Goal: Task Accomplishment & Management: Complete application form

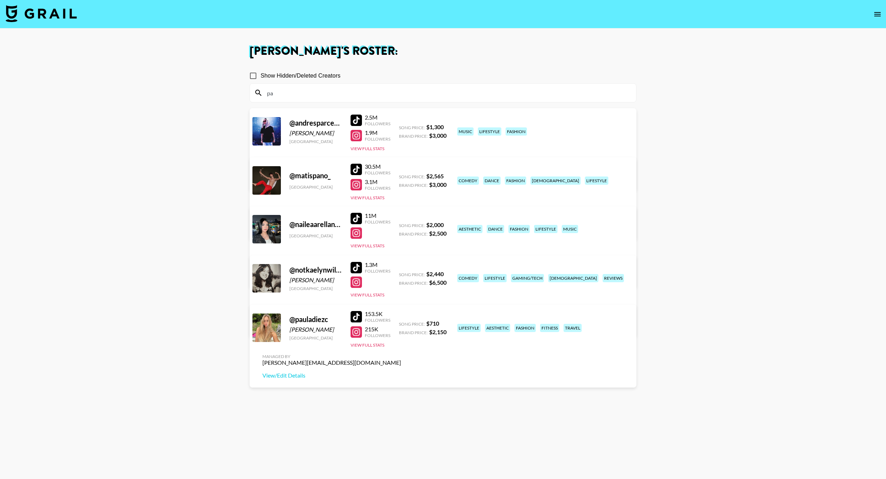
click at [328, 92] on input "pa" at bounding box center [447, 92] width 369 height 11
type input "k"
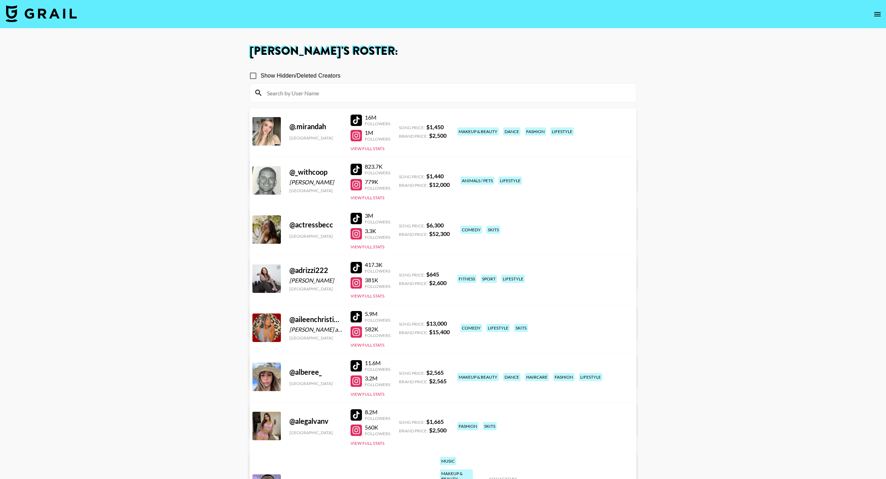
click at [329, 94] on input at bounding box center [447, 92] width 369 height 11
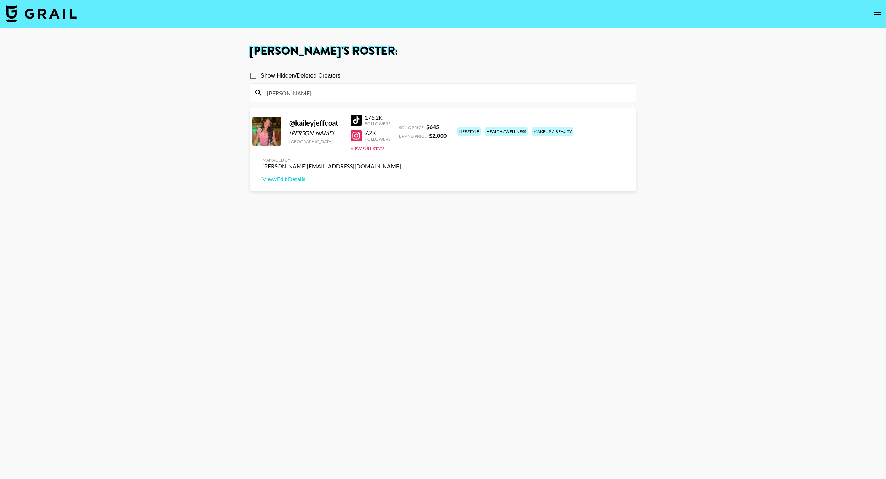
click at [313, 102] on div "kail" at bounding box center [443, 93] width 386 height 18
click at [297, 94] on input "kail" at bounding box center [447, 92] width 369 height 11
click at [297, 93] on input "kail" at bounding box center [447, 92] width 369 height 11
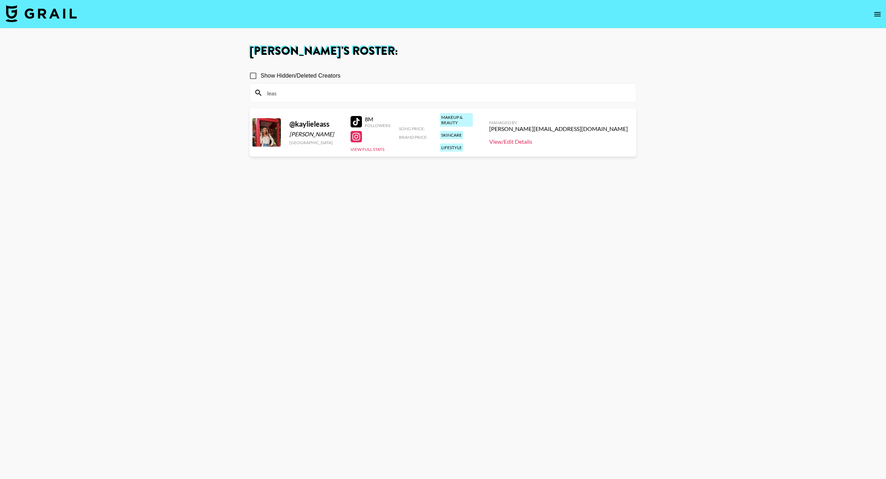
type input "leas"
click at [601, 140] on link "View/Edit Details" at bounding box center [558, 141] width 139 height 7
click at [255, 78] on input "Show Hidden/Deleted Creators" at bounding box center [253, 75] width 15 height 15
checkbox input "true"
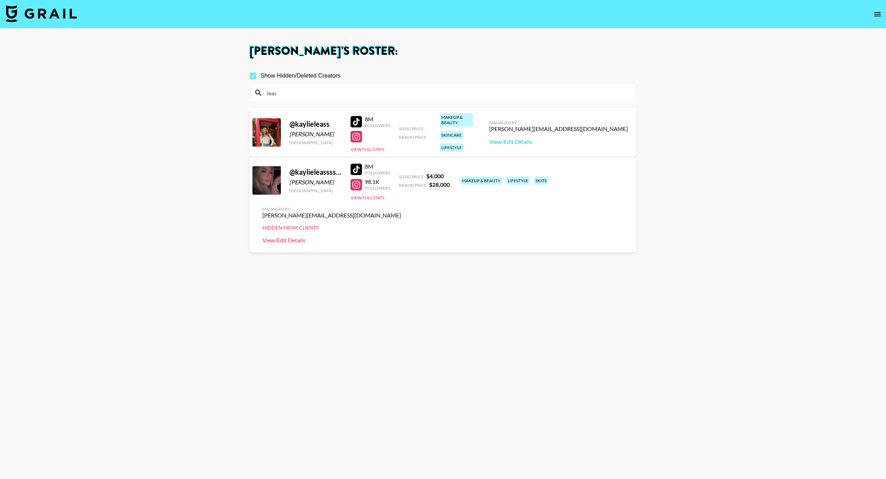
click at [401, 237] on link "View/Edit Details" at bounding box center [331, 240] width 139 height 7
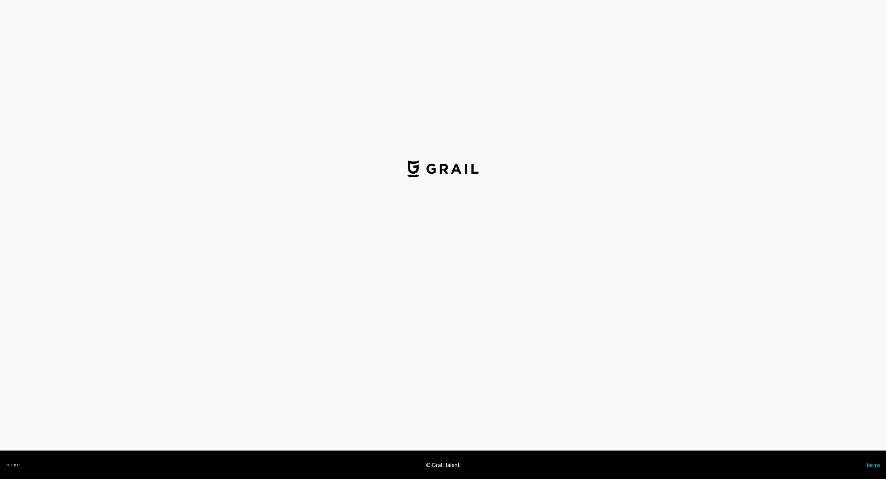
select select "USD"
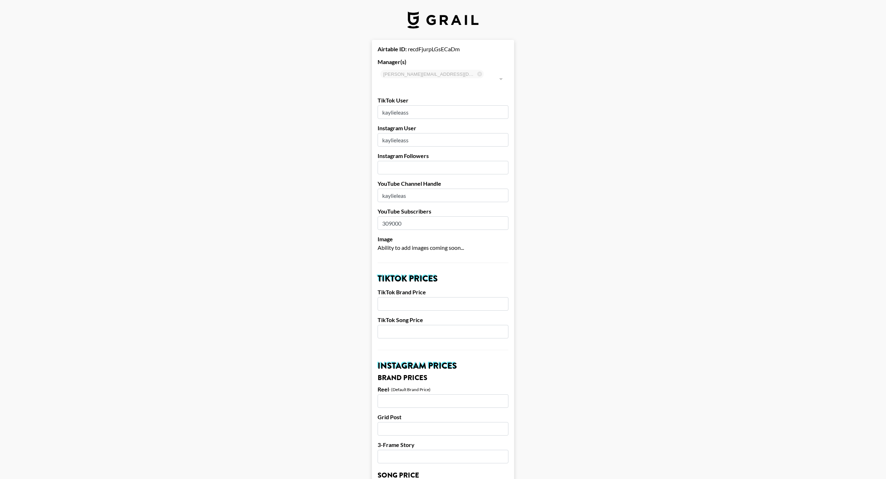
click at [458, 162] on input "number" at bounding box center [443, 168] width 131 height 14
click at [435, 161] on input "309" at bounding box center [443, 168] width 131 height 14
type input "98000"
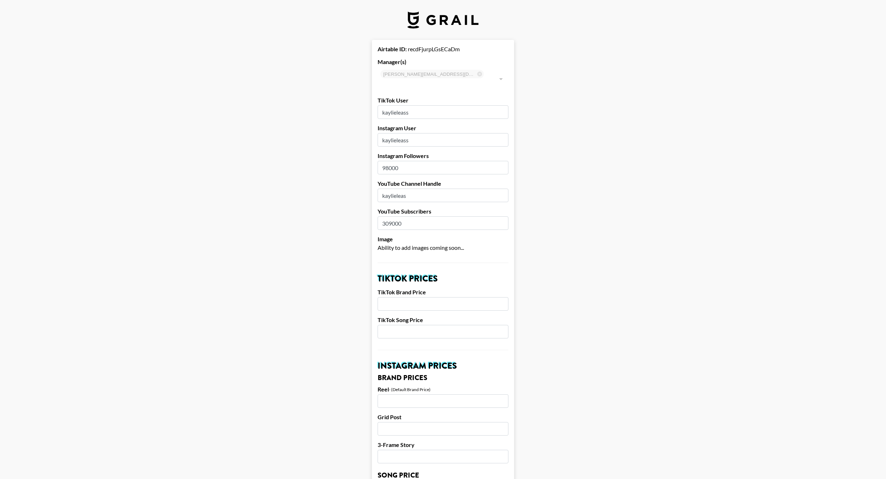
click at [515, 198] on main "Airtable ID: recdFjurpLGsECaDm Manager(s) pete@grail-talent.com ​ TikTok User k…" at bounding box center [443, 487] width 875 height 895
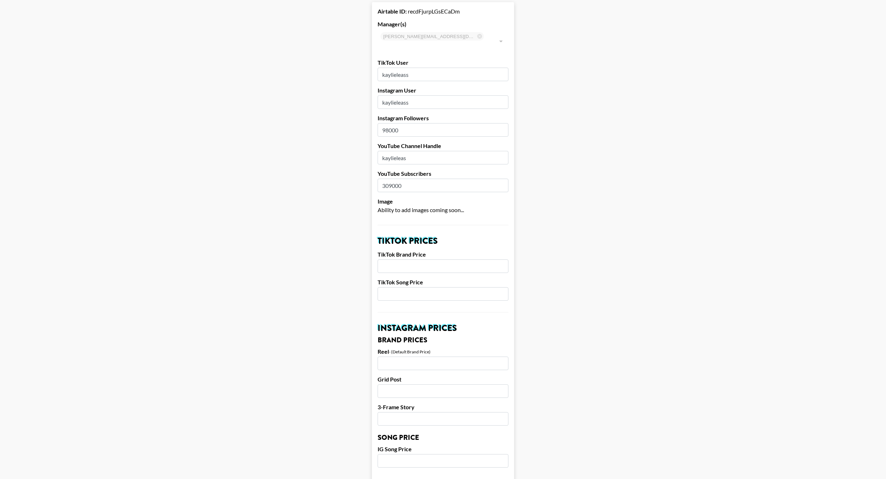
scroll to position [64, 0]
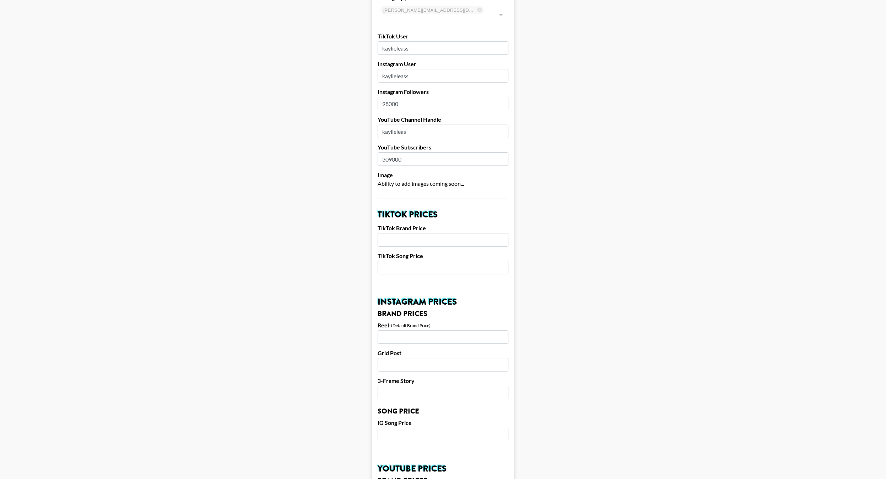
click at [469, 233] on input "number" at bounding box center [443, 240] width 131 height 14
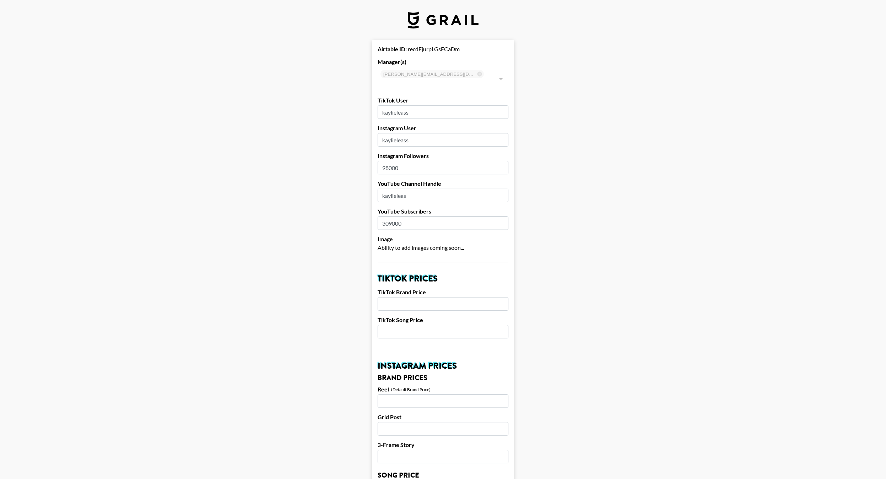
paste input "28000"
type input "28000"
click at [423, 325] on input "number" at bounding box center [443, 332] width 131 height 14
type input "4000"
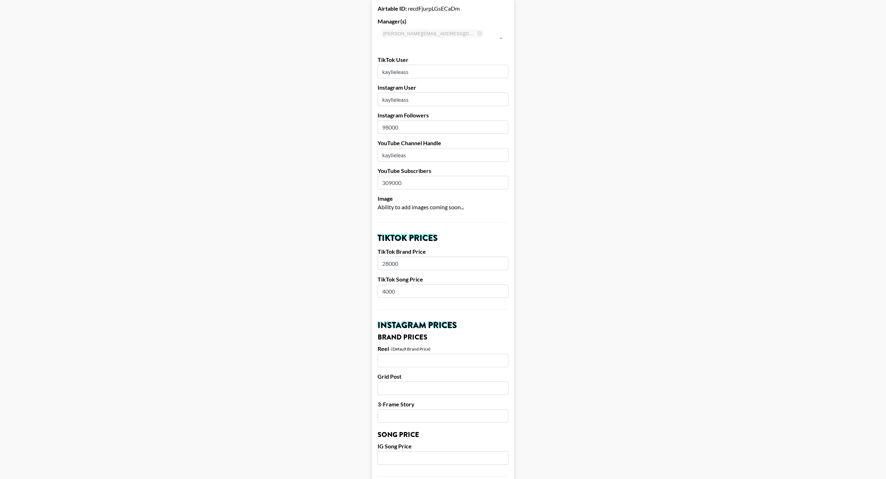
scroll to position [46, 0]
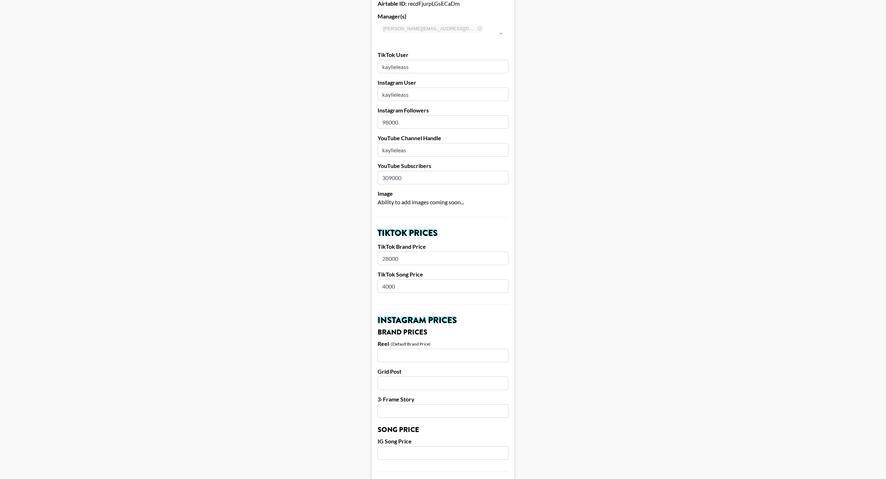
click at [445, 349] on input "number" at bounding box center [443, 356] width 131 height 14
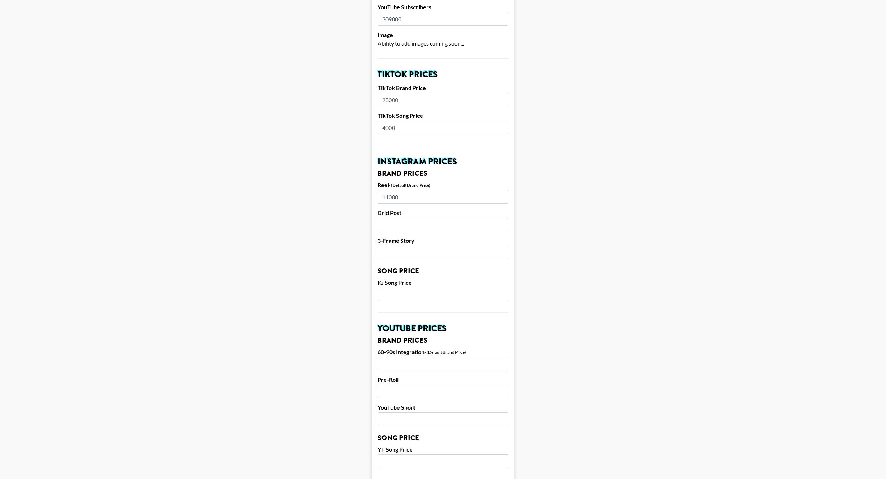
scroll to position [228, 0]
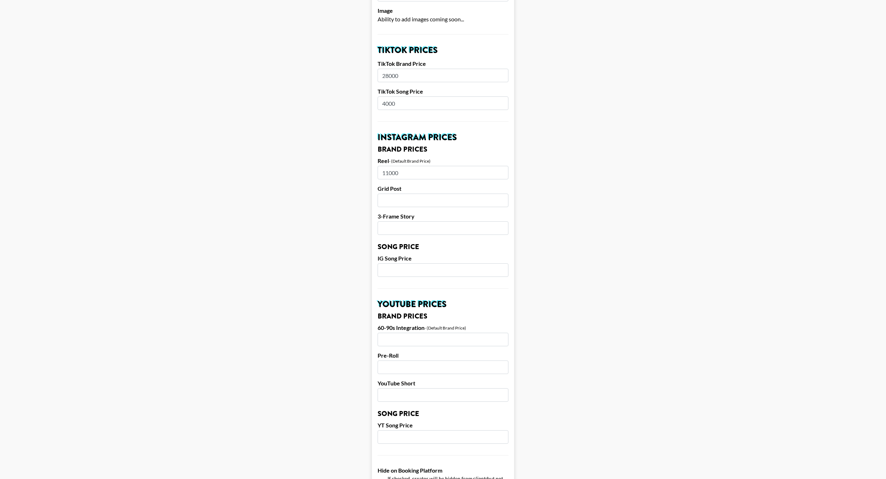
type input "11000"
click at [428, 334] on input "number" at bounding box center [443, 340] width 131 height 14
type input "9500"
click at [499, 388] on input "number" at bounding box center [443, 395] width 131 height 14
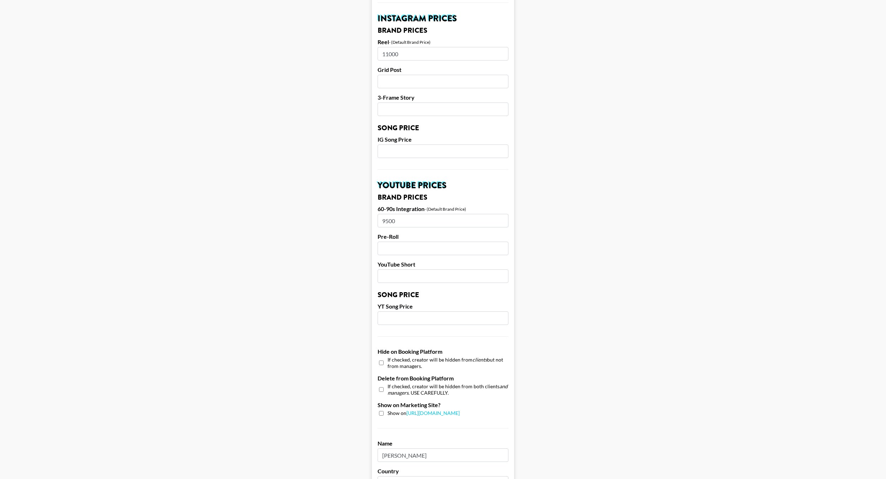
click at [546, 370] on main "Airtable ID: recdFjurpLGsECaDm Manager(s) pete@grail-talent.com ​ TikTok User k…" at bounding box center [443, 140] width 875 height 895
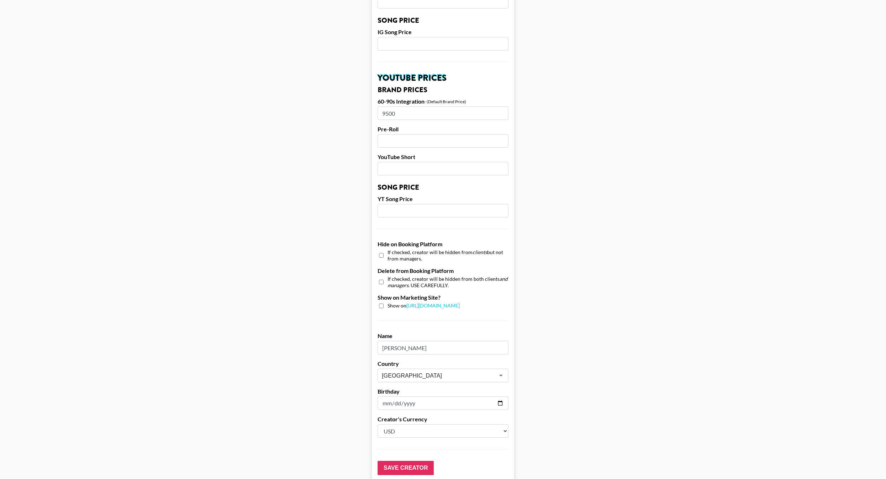
scroll to position [453, 0]
click at [381, 305] on input "checkbox" at bounding box center [381, 307] width 5 height 5
checkbox input "true"
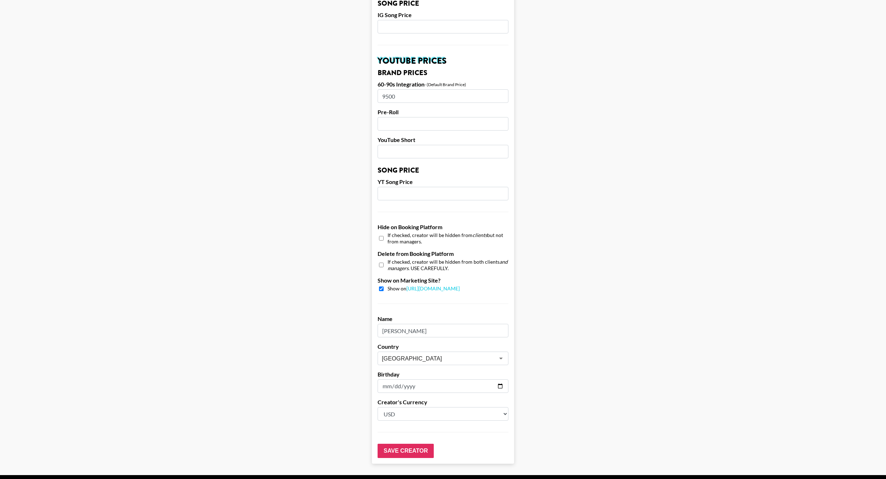
scroll to position [486, 0]
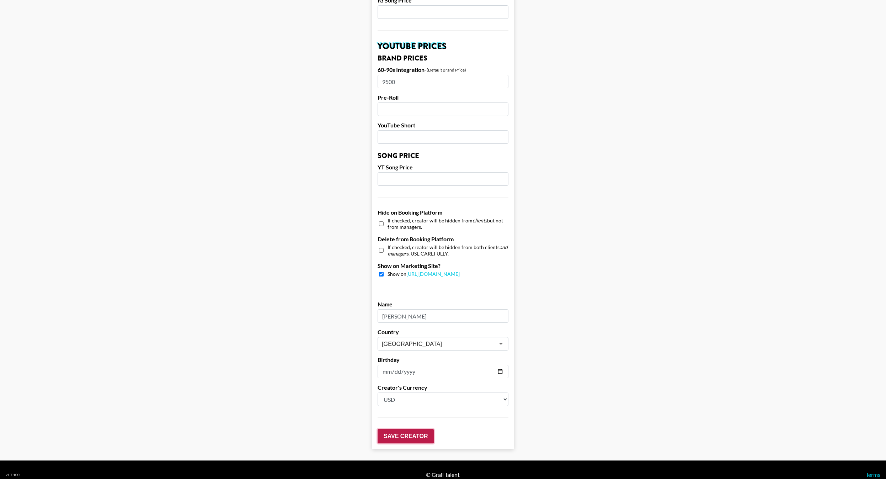
click at [398, 429] on input "Save Creator" at bounding box center [406, 436] width 56 height 14
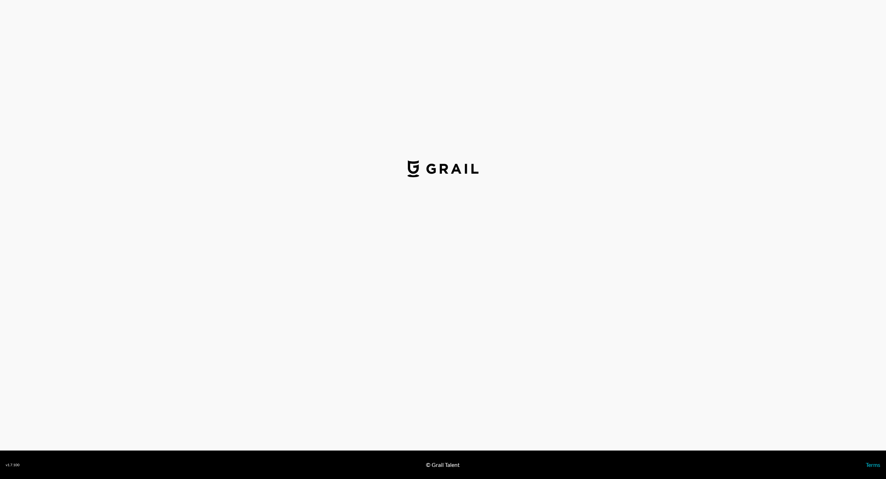
select select "USD"
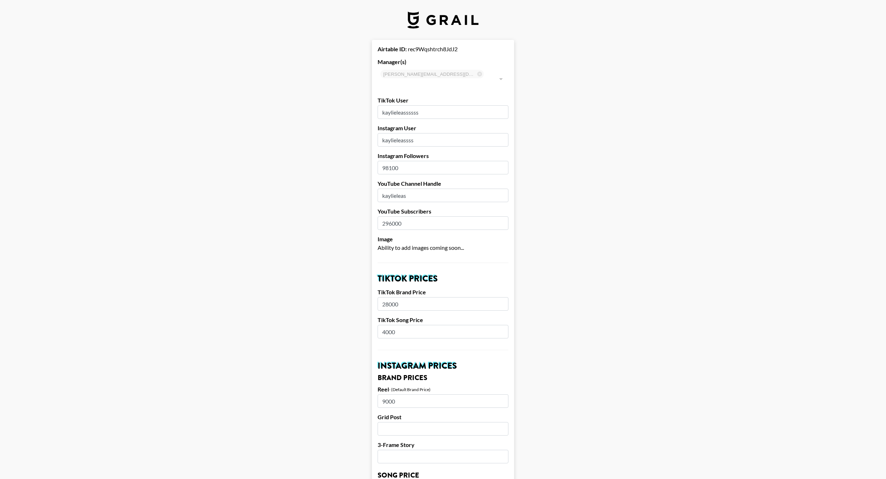
type input "[GEOGRAPHIC_DATA]"
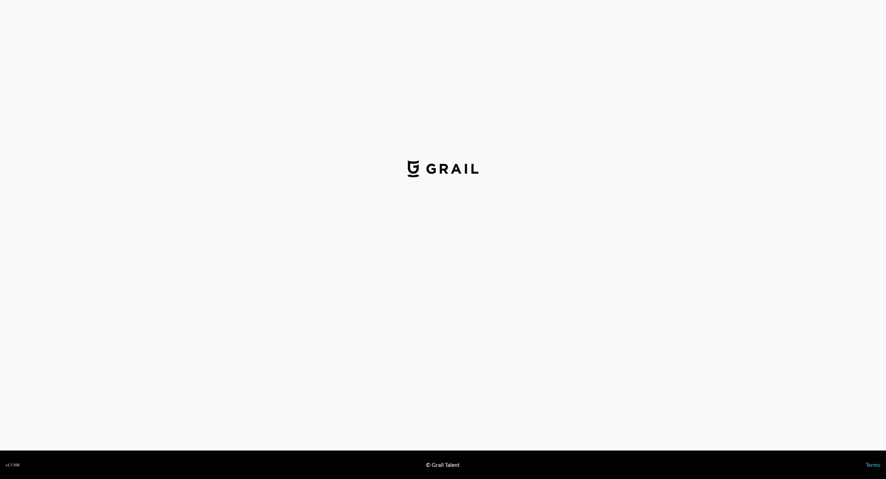
select select "USD"
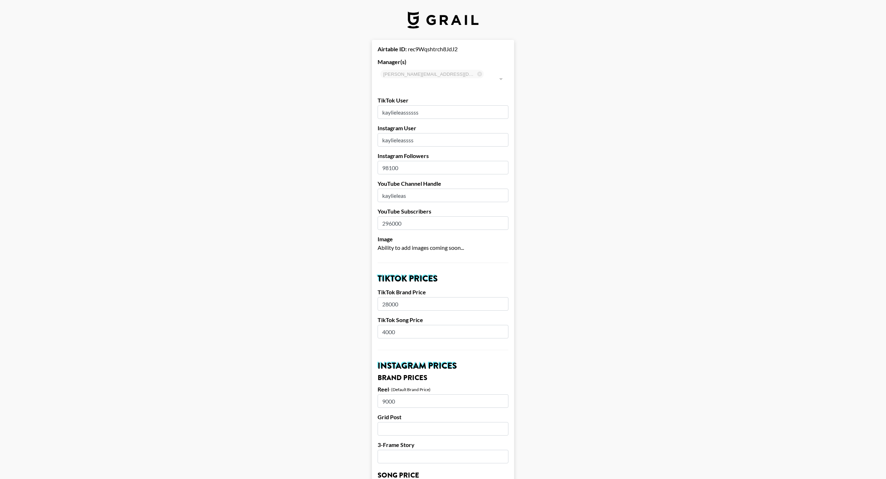
type input "[GEOGRAPHIC_DATA]"
click at [405, 297] on input "28000" at bounding box center [443, 304] width 131 height 14
click at [415, 394] on input "9000" at bounding box center [443, 401] width 131 height 14
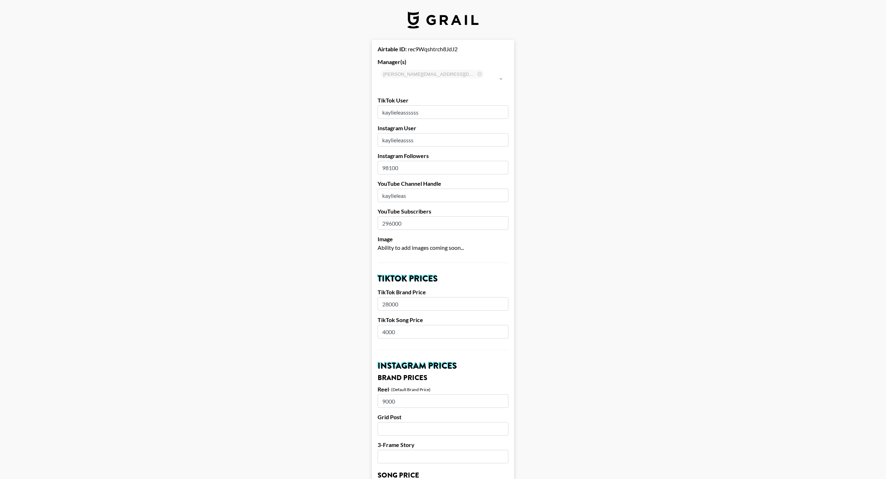
click at [415, 394] on input "9000" at bounding box center [443, 401] width 131 height 14
click at [435, 395] on input "9000" at bounding box center [443, 401] width 131 height 14
click at [436, 395] on input "9000" at bounding box center [443, 401] width 131 height 14
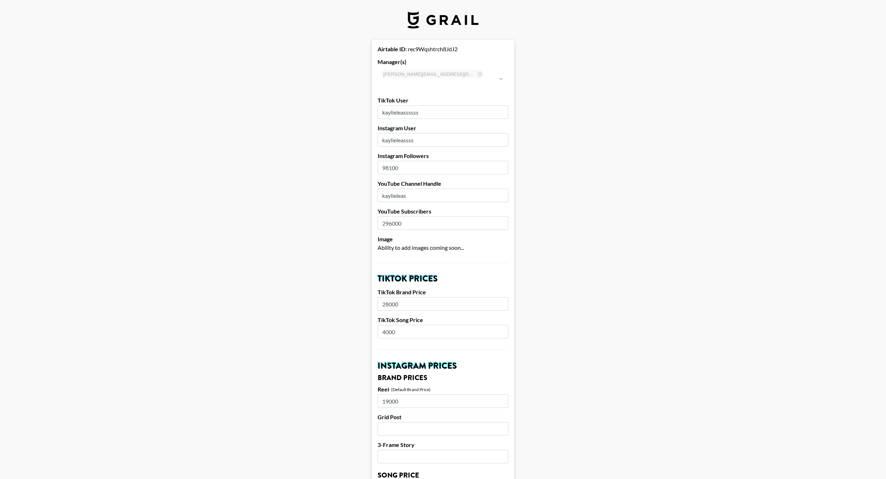
type input "19000"
click at [547, 418] on main "Airtable ID: rec9Wqshtrch8JdJ2 Manager(s) pete@grail-talent.com ​ TikTok User k…" at bounding box center [443, 487] width 875 height 895
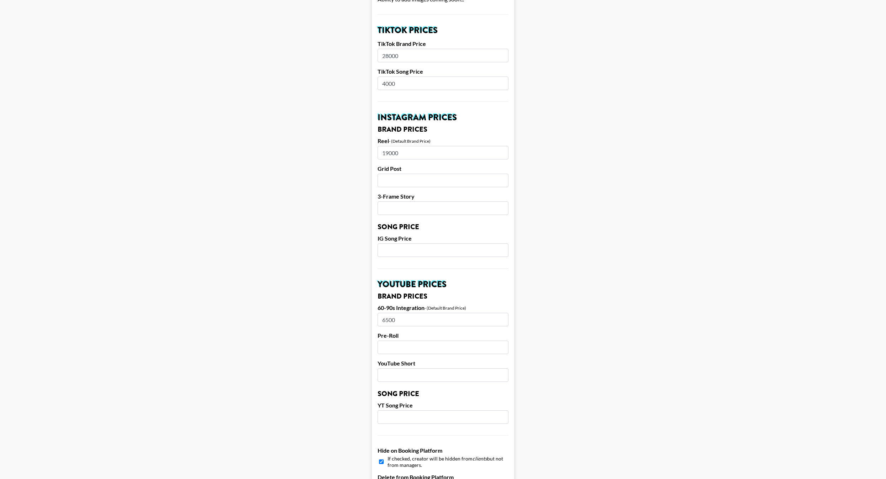
scroll to position [292, 0]
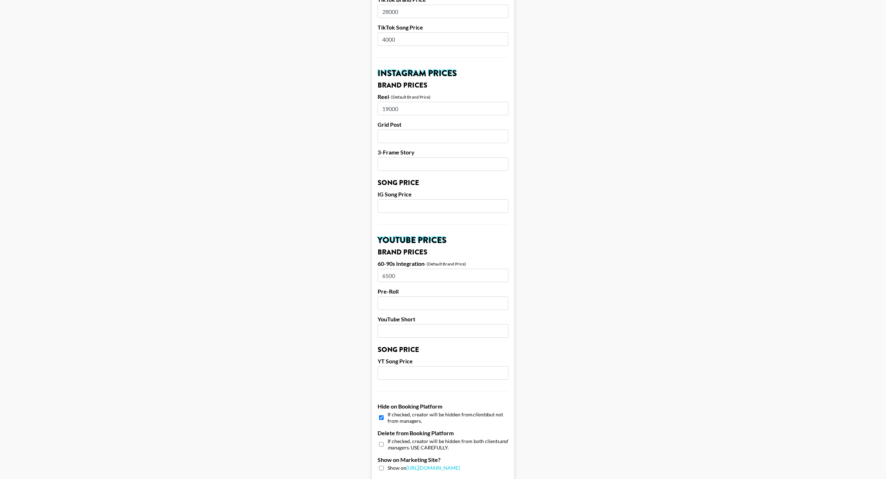
click at [450, 270] on input "6500" at bounding box center [443, 276] width 131 height 14
click at [408, 269] on input "6500" at bounding box center [443, 276] width 131 height 14
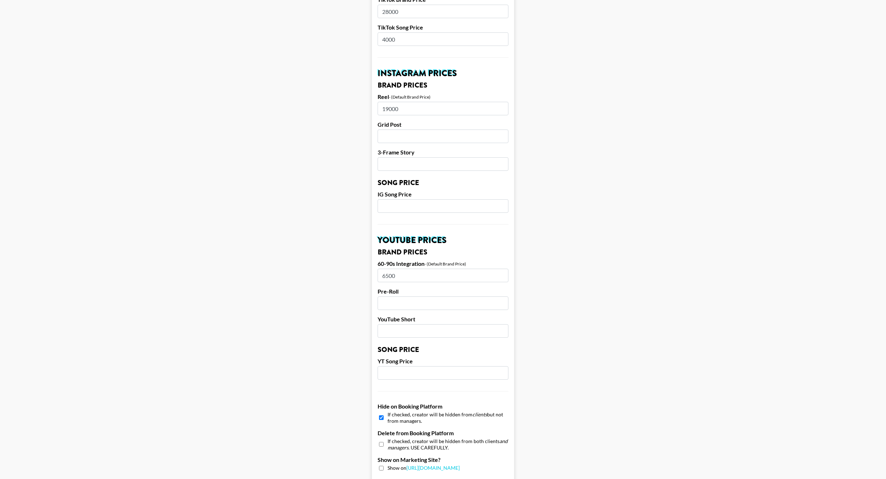
click at [408, 269] on input "6500" at bounding box center [443, 276] width 131 height 14
type input "9500"
click at [664, 367] on main "Airtable ID: rec9Wqshtrch8JdJ2 Manager(s) pete@grail-talent.com ​ TikTok User k…" at bounding box center [443, 194] width 875 height 895
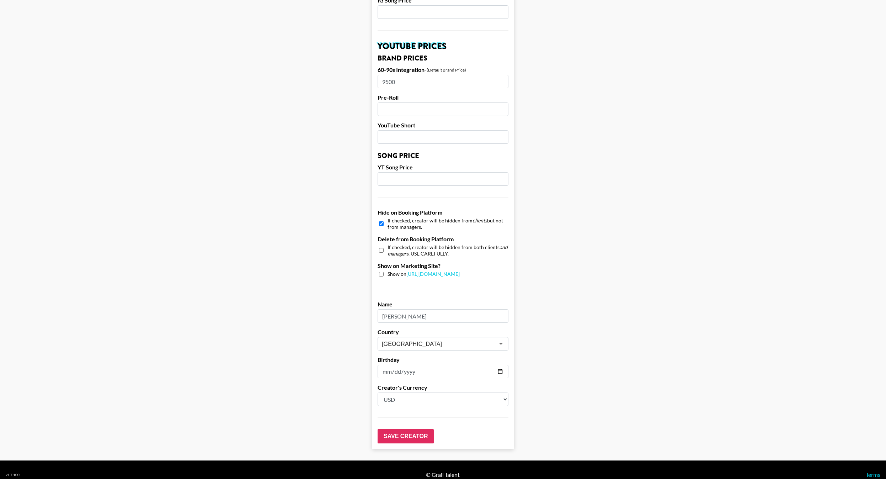
scroll to position [0, 0]
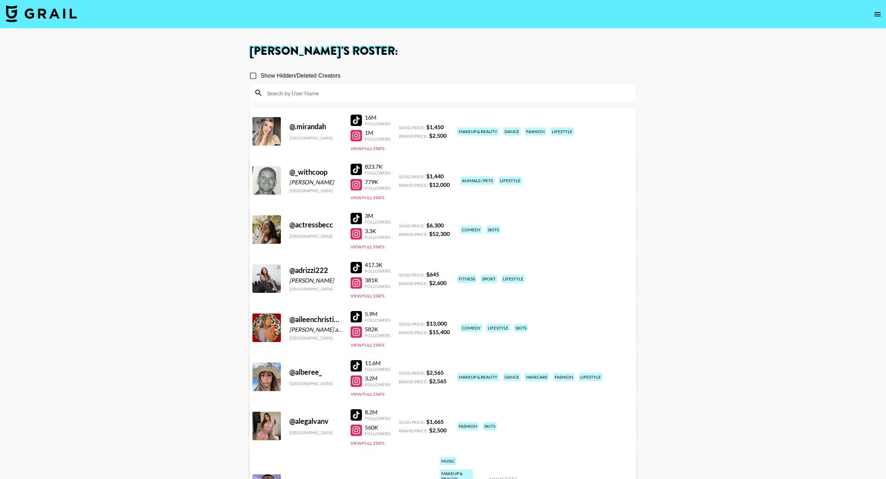
click at [373, 97] on input at bounding box center [447, 92] width 369 height 11
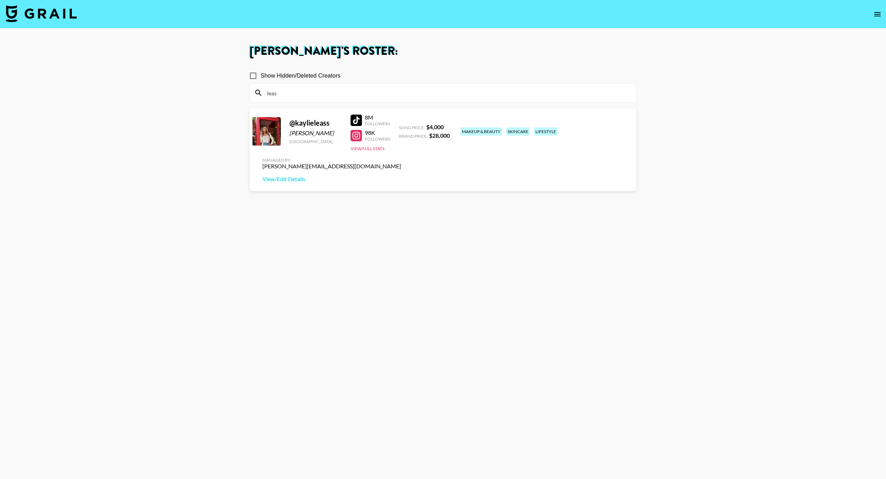
type input "leas"
click at [876, 10] on icon "open drawer" at bounding box center [877, 14] width 9 height 9
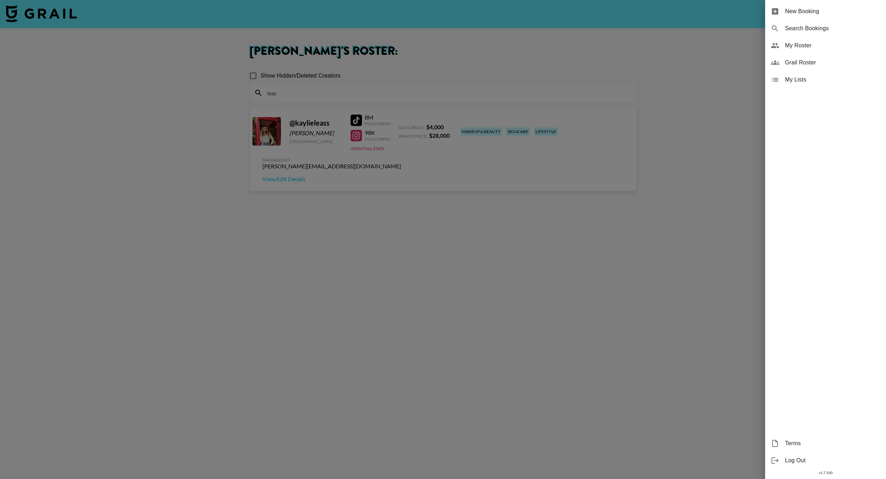
click at [726, 74] on div at bounding box center [443, 239] width 886 height 479
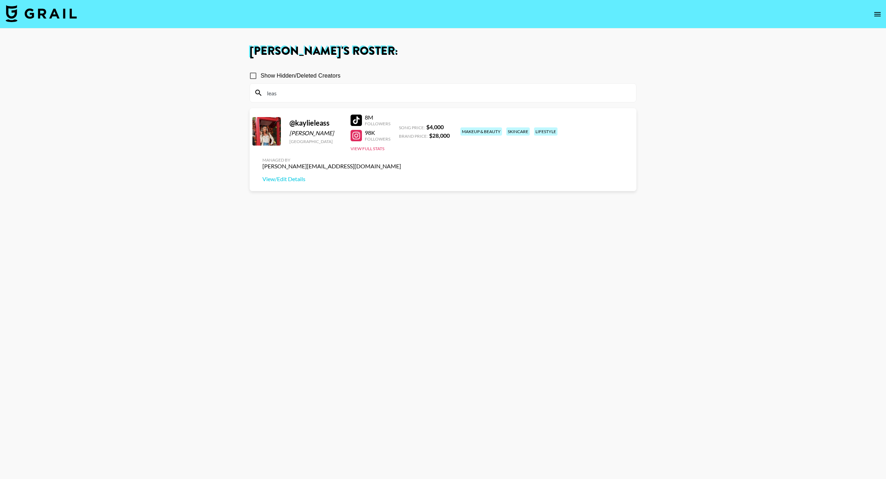
click at [46, 20] on img at bounding box center [41, 13] width 71 height 17
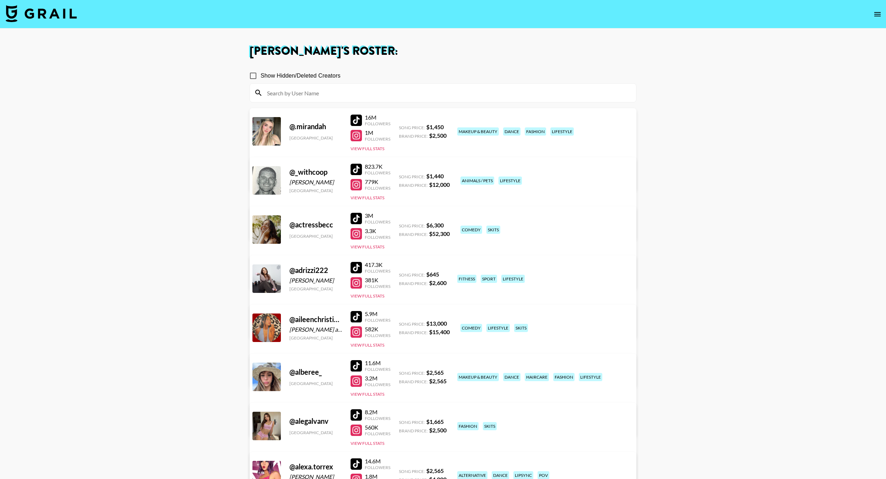
click at [41, 15] on img at bounding box center [41, 13] width 71 height 17
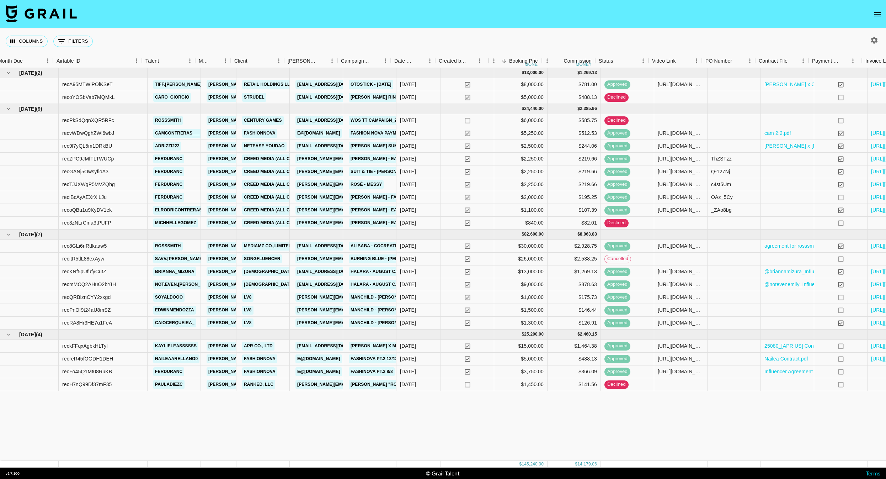
scroll to position [0, 63]
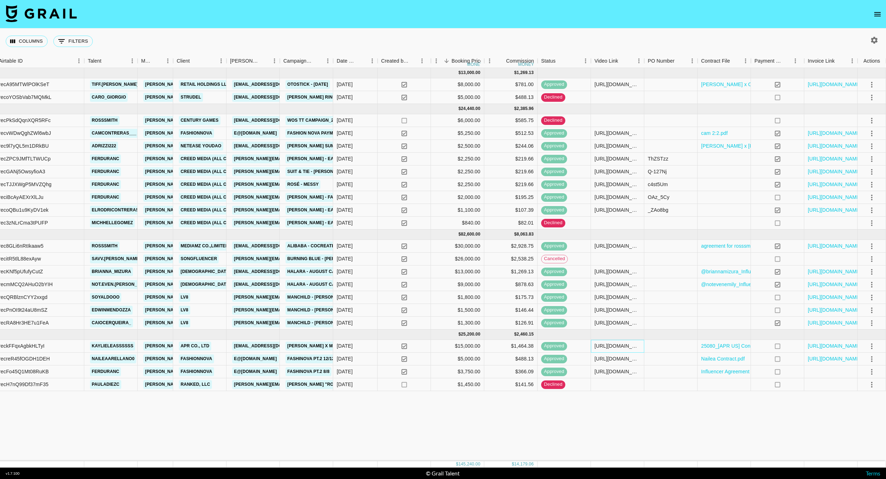
click at [616, 345] on div "[URL][DOMAIN_NAME]" at bounding box center [618, 345] width 46 height 7
click at [871, 16] on button "open drawer" at bounding box center [878, 14] width 14 height 14
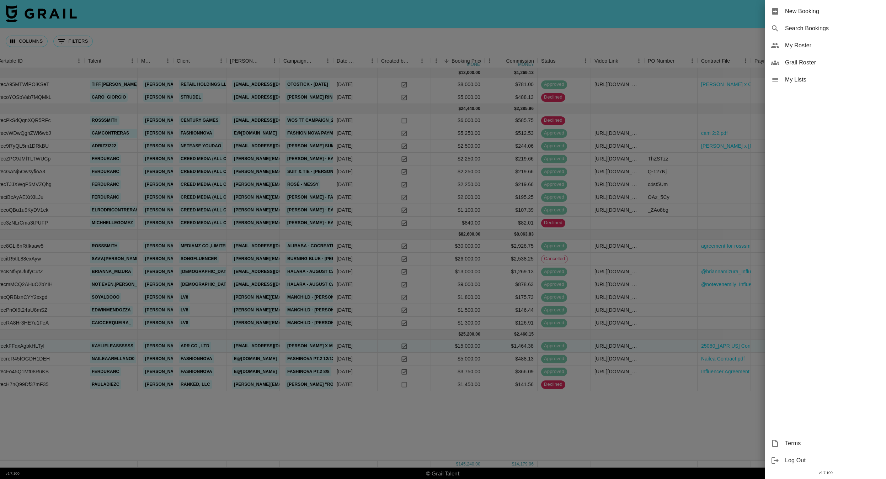
click at [804, 10] on span "New Booking" at bounding box center [832, 11] width 95 height 9
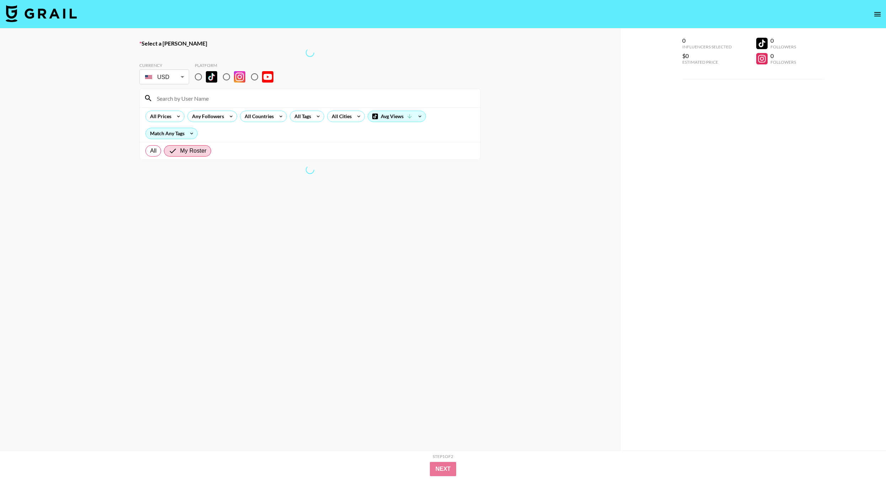
click at [175, 44] on label "Select a Booker" at bounding box center [309, 43] width 341 height 7
click at [199, 76] on input "radio" at bounding box center [198, 76] width 15 height 15
radio input "true"
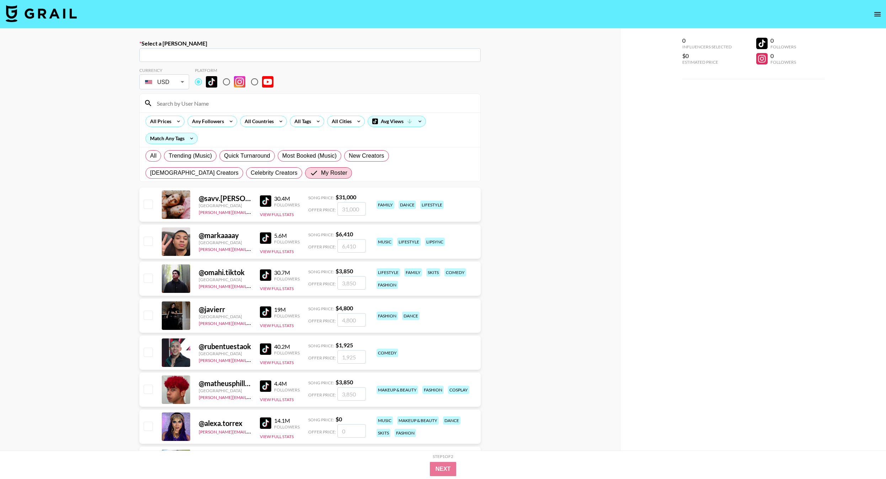
click at [221, 55] on input "text" at bounding box center [310, 55] width 333 height 8
click at [196, 73] on li "yejang@apr-in.com: Grace Jang -- Medicube -- mbfCUbczyIPCIwQRaqJmoyELmG22" at bounding box center [309, 70] width 341 height 11
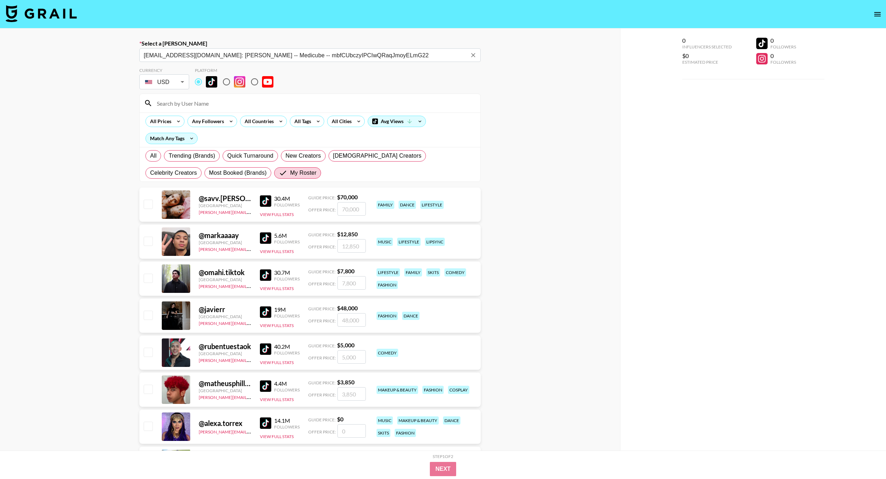
type input "yejang@apr-in.com: Grace Jang -- Medicube -- mbfCUbczyIPCIwQRaqJmoyELmG22"
click at [235, 107] on input at bounding box center [315, 102] width 324 height 11
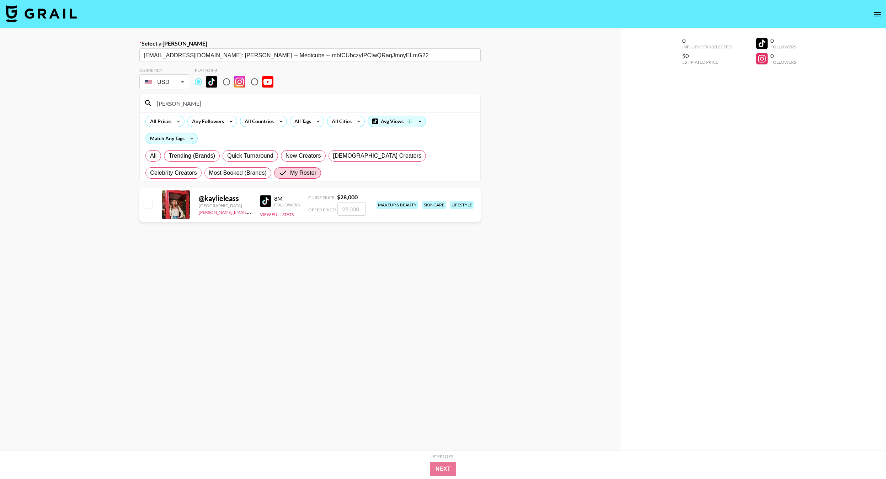
type input "kayl"
click at [149, 203] on input "checkbox" at bounding box center [148, 204] width 9 height 9
checkbox input "true"
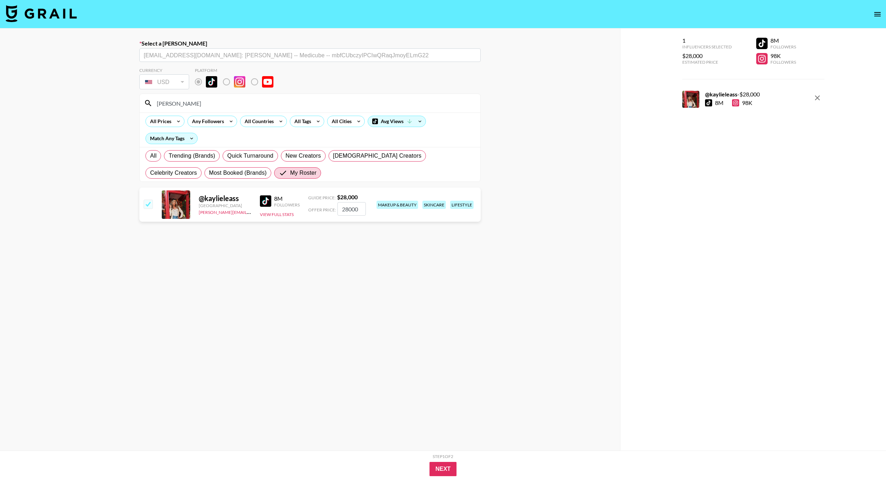
click at [353, 209] on input "28000" at bounding box center [352, 209] width 28 height 14
click at [352, 209] on input "28000" at bounding box center [352, 209] width 28 height 14
type input "15000"
click at [444, 468] on button "Next" at bounding box center [443, 469] width 27 height 14
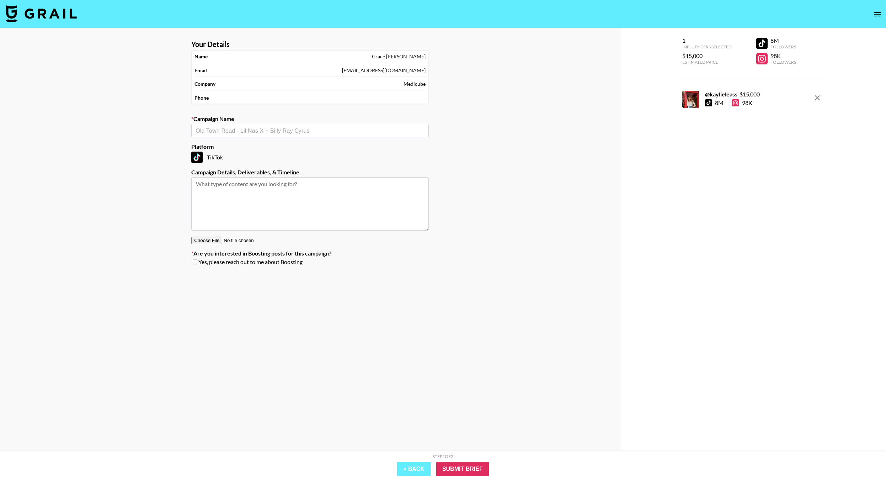
click at [363, 131] on input "text" at bounding box center [310, 131] width 229 height 8
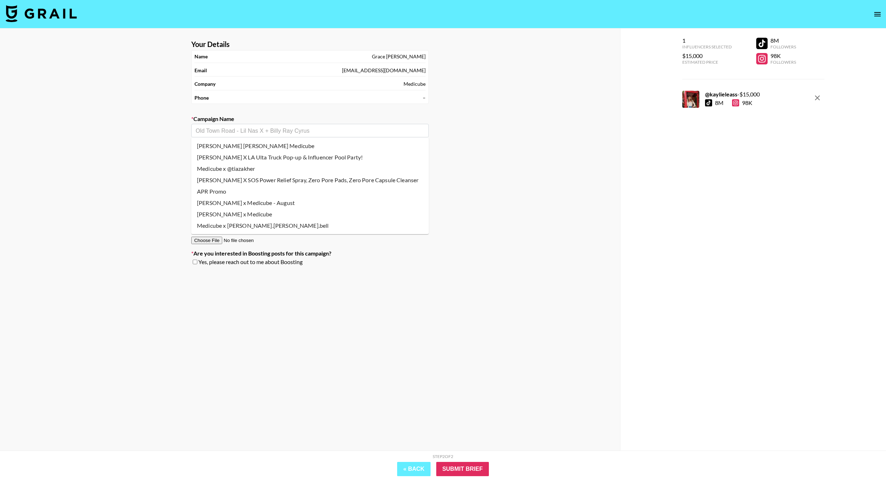
click at [369, 203] on li "[PERSON_NAME] x Medicube - August" at bounding box center [310, 202] width 238 height 11
type input "[PERSON_NAME] x Medicube - August"
type textarea "TikTok --"
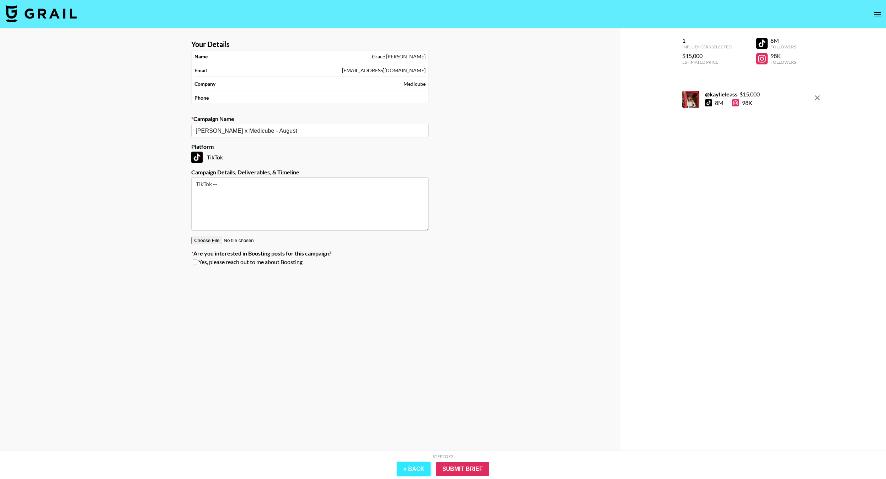
click at [421, 467] on button "« Back" at bounding box center [413, 469] width 33 height 14
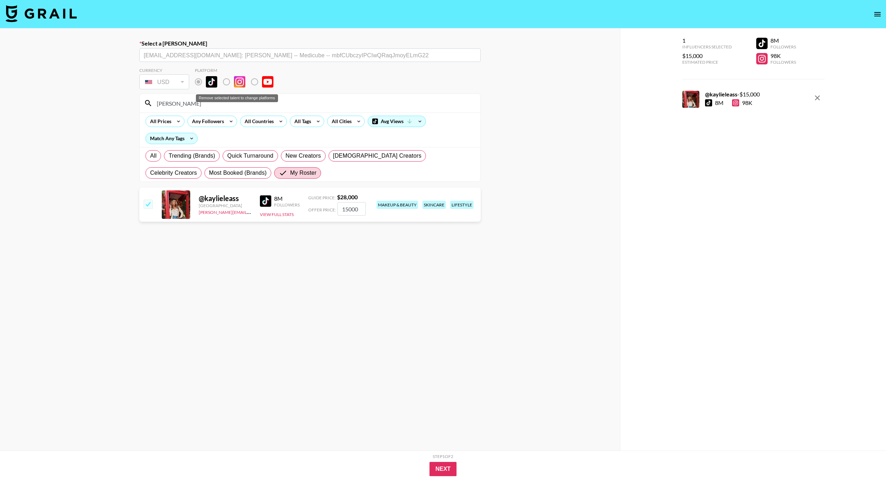
click at [198, 84] on label "Remove selected talent to change platforms" at bounding box center [204, 81] width 26 height 15
click at [452, 465] on button "Next" at bounding box center [443, 469] width 27 height 14
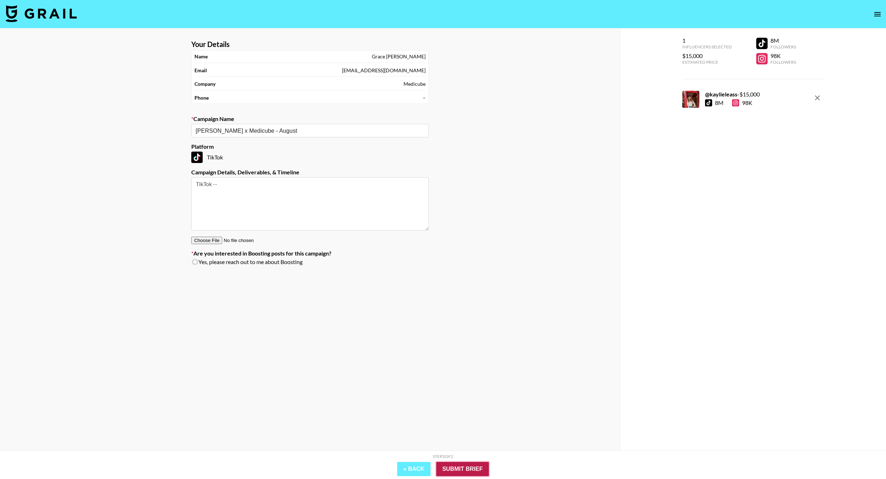
click at [467, 467] on input "Submit Brief" at bounding box center [462, 469] width 53 height 14
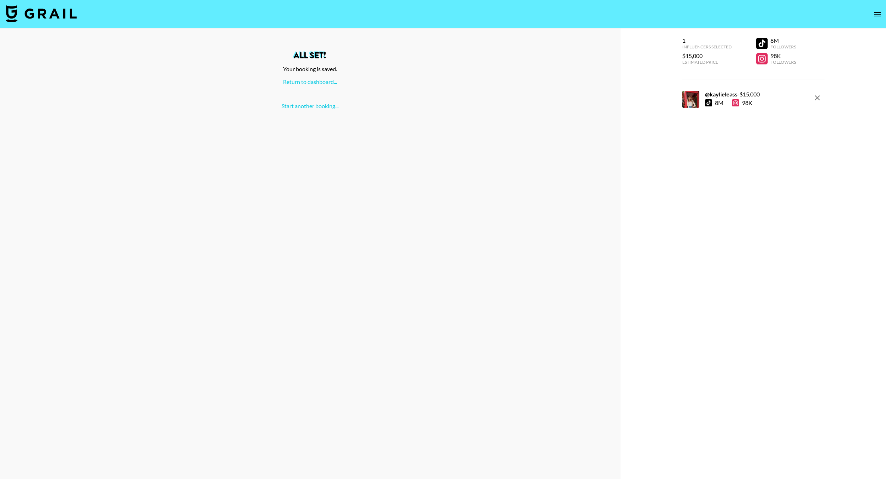
click at [320, 87] on div "All set! Your booking is saved. Return to dashboard... Start another booking..." at bounding box center [310, 80] width 609 height 58
click at [317, 80] on link "Return to dashboard..." at bounding box center [310, 81] width 54 height 7
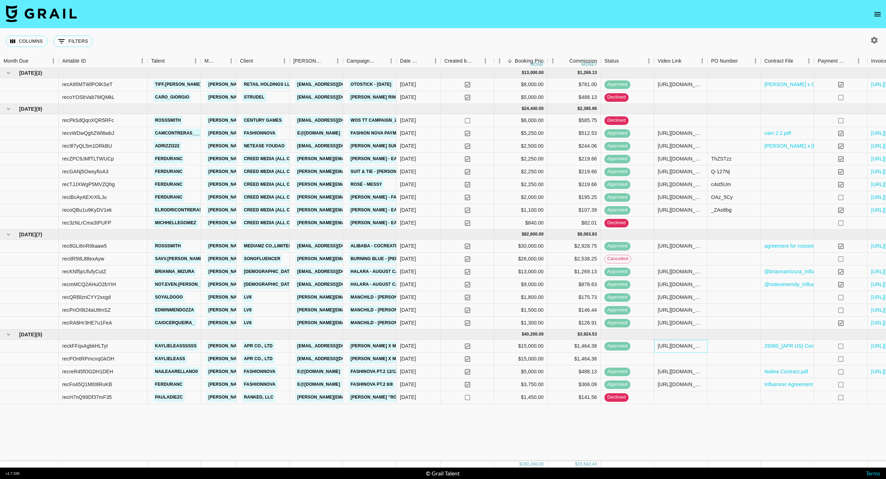
click at [678, 346] on div "[URL][DOMAIN_NAME]" at bounding box center [681, 345] width 46 height 7
click at [678, 346] on input "[URL][DOMAIN_NAME]" at bounding box center [681, 346] width 52 height 6
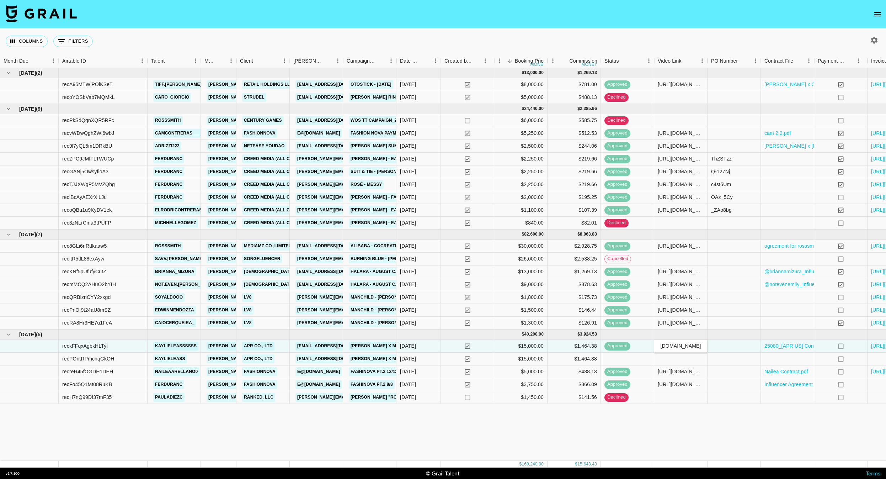
click at [678, 346] on input "[URL][DOMAIN_NAME]" at bounding box center [681, 346] width 52 height 6
click at [676, 359] on div at bounding box center [680, 358] width 53 height 13
click at [675, 360] on div at bounding box center [680, 358] width 53 height 13
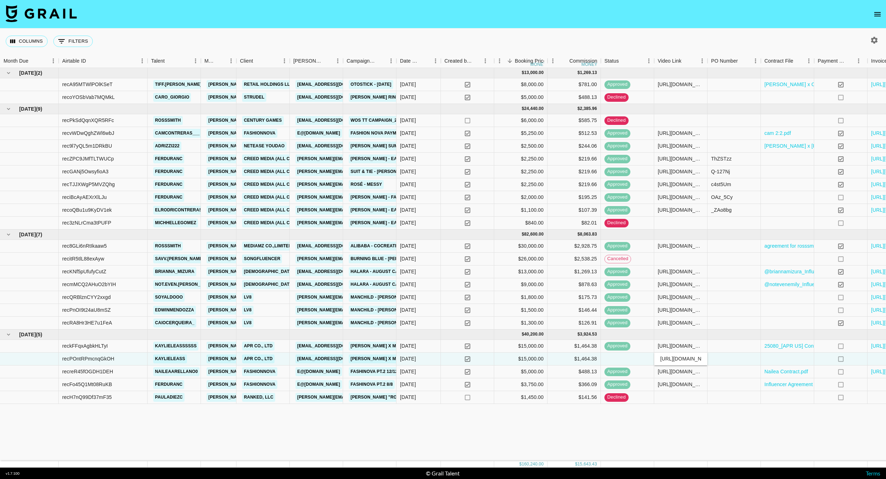
scroll to position [0, 172]
type input "[URL][DOMAIN_NAME]"
click at [690, 416] on div "[DATE] ( 2 ) $ 13,000.00 $ 1,269.13 recA95MTWlPOlKSeT tiff.jeffcoat [EMAIL_ADDR…" at bounding box center [475, 264] width 950 height 393
click at [784, 348] on link "25080_[APR US] Content Usage Agreement_medicube_Kay_메디큐브파트_미국 PR-2025-…" at bounding box center [879, 345] width 228 height 7
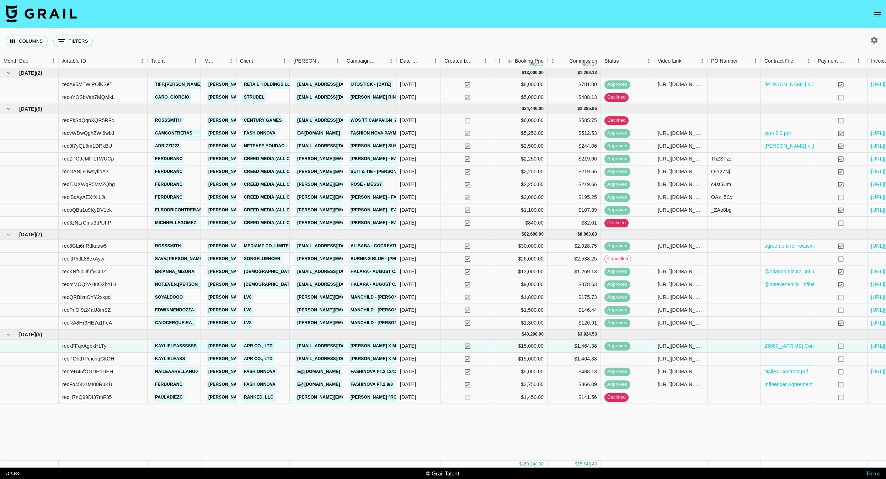
click at [780, 361] on div at bounding box center [787, 358] width 53 height 13
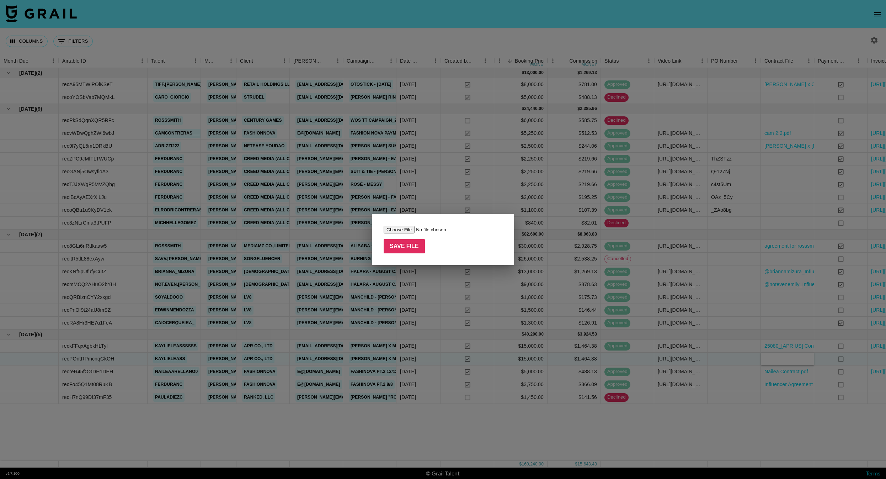
click at [400, 228] on input "file" at bounding box center [429, 229] width 90 height 7
type input "C:\fakepath\25080_[APR US] Content Usage Agreement_medicube_Kay_메디큐브파트_미…"
click at [411, 246] on input "Save File" at bounding box center [404, 246] width 41 height 14
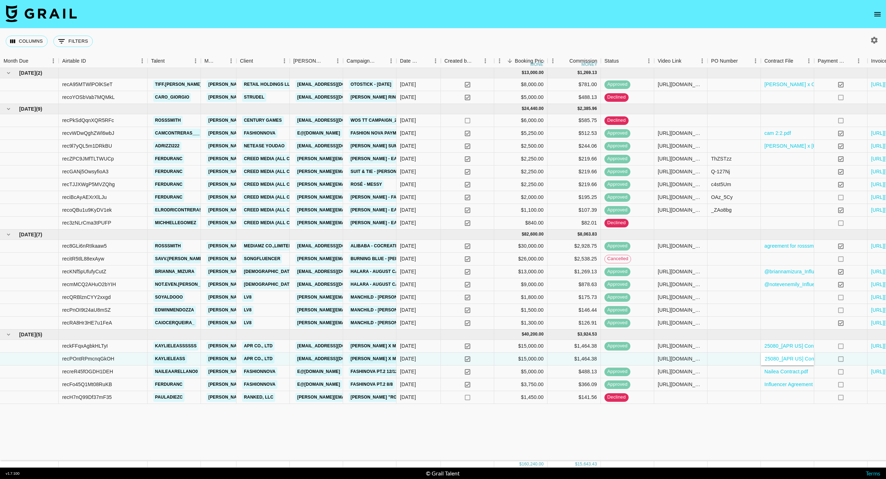
click at [759, 420] on div "[DATE] ( 2 ) $ 13,000.00 $ 1,269.13 recA95MTWlPOlKSeT tiff.jeffcoat [EMAIL_ADDR…" at bounding box center [475, 264] width 950 height 393
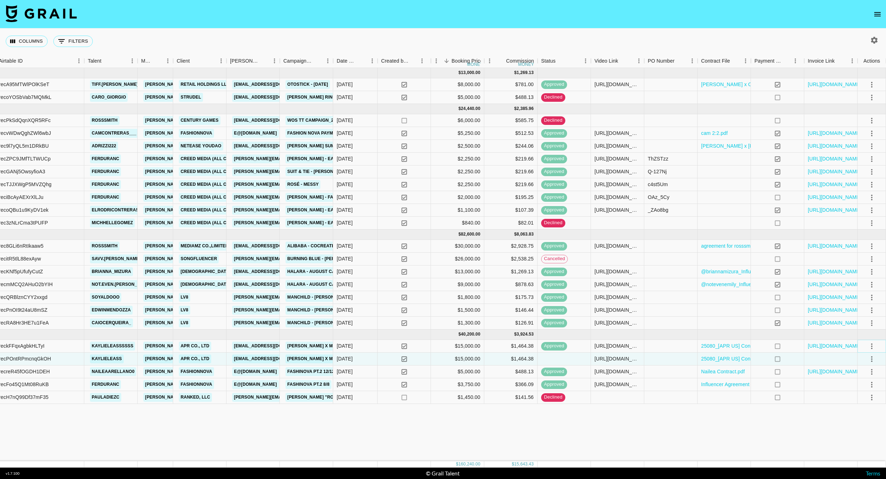
click at [873, 347] on icon "select merge strategy" at bounding box center [872, 346] width 9 height 9
click at [859, 399] on li "Cancel" at bounding box center [863, 399] width 46 height 13
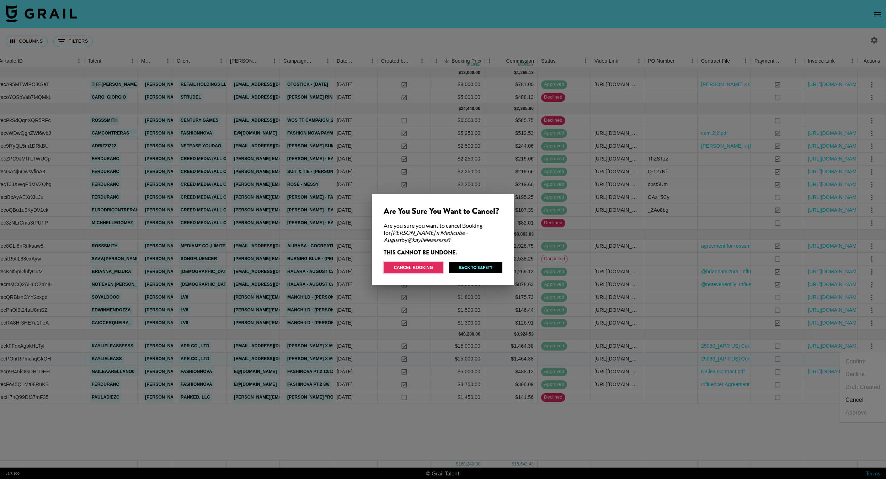
click at [407, 267] on button "Cancel Booking" at bounding box center [413, 267] width 59 height 11
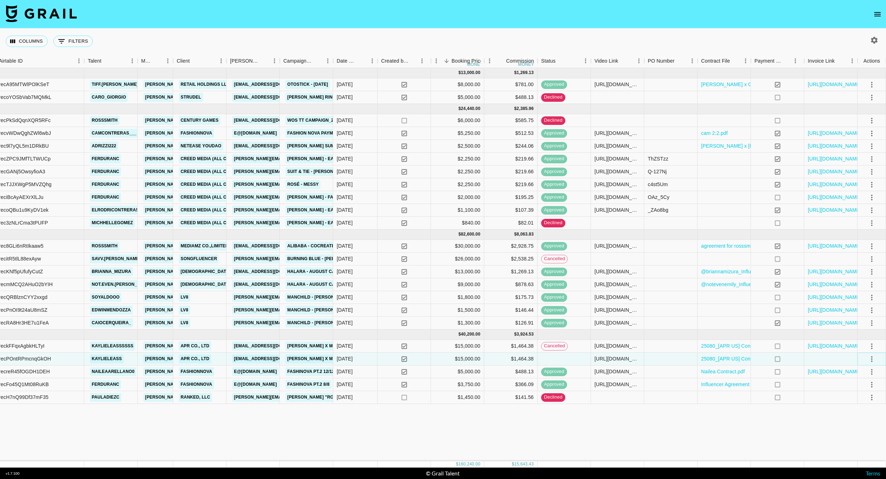
click at [870, 355] on icon "select merge strategy" at bounding box center [872, 359] width 9 height 9
click at [850, 424] on div "Approve" at bounding box center [857, 425] width 22 height 9
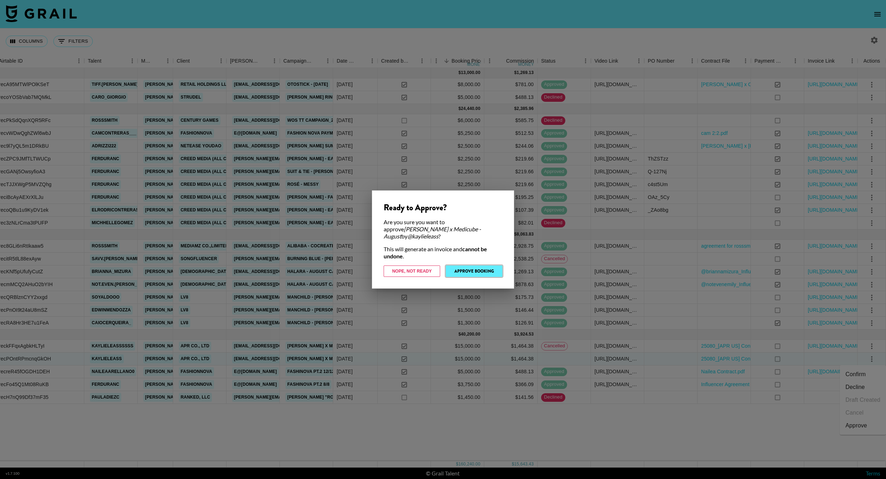
click at [478, 266] on button "Approve Booking" at bounding box center [474, 270] width 57 height 11
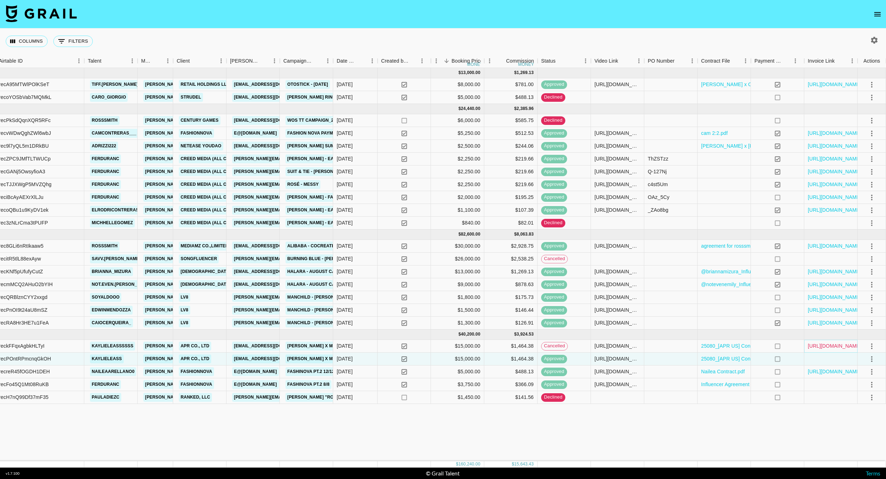
click at [824, 345] on link "[URL][DOMAIN_NAME]" at bounding box center [835, 345] width 54 height 7
